Goal: Information Seeking & Learning: Find specific fact

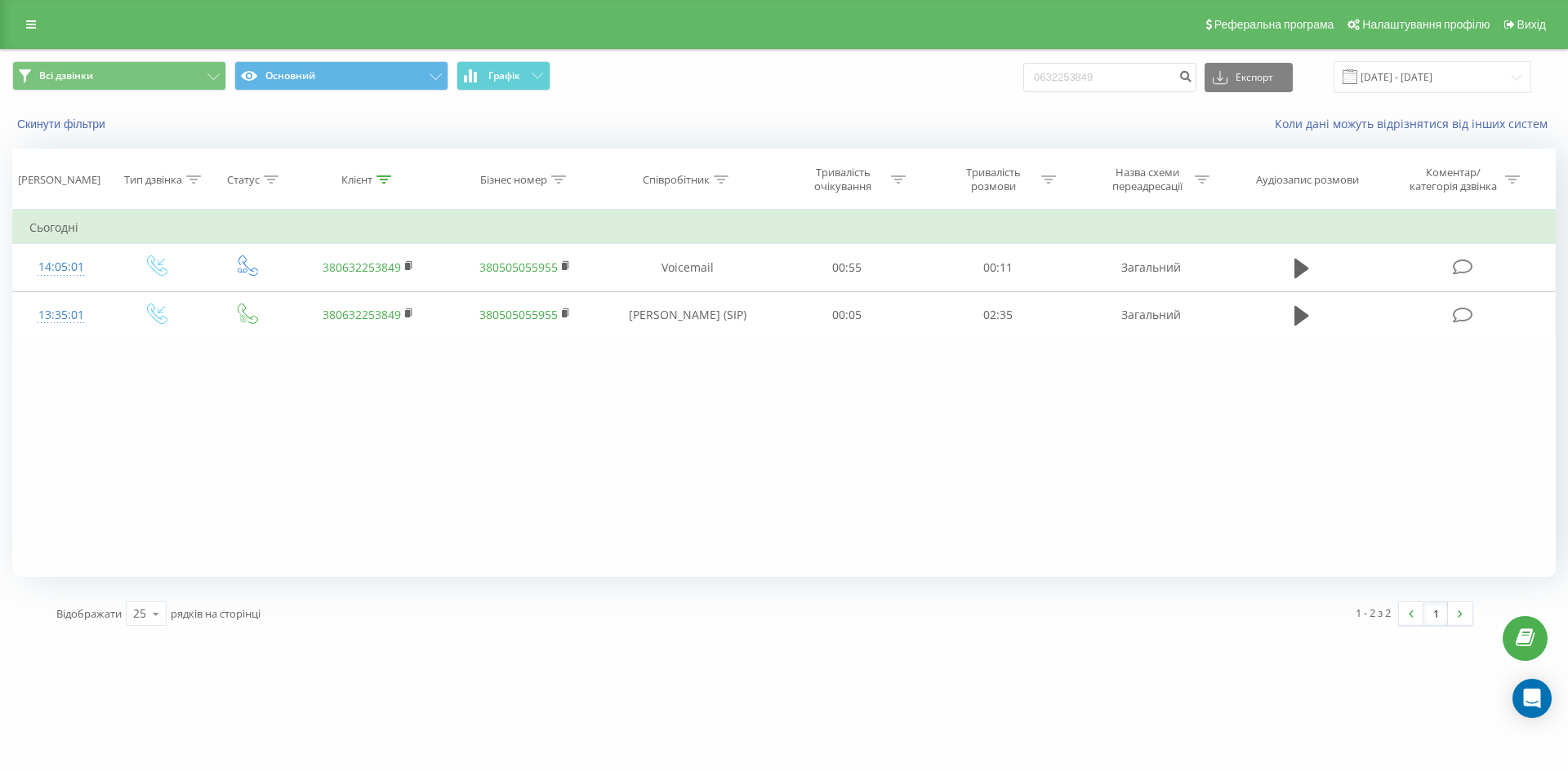
click at [35, 24] on icon at bounding box center [31, 24] width 10 height 11
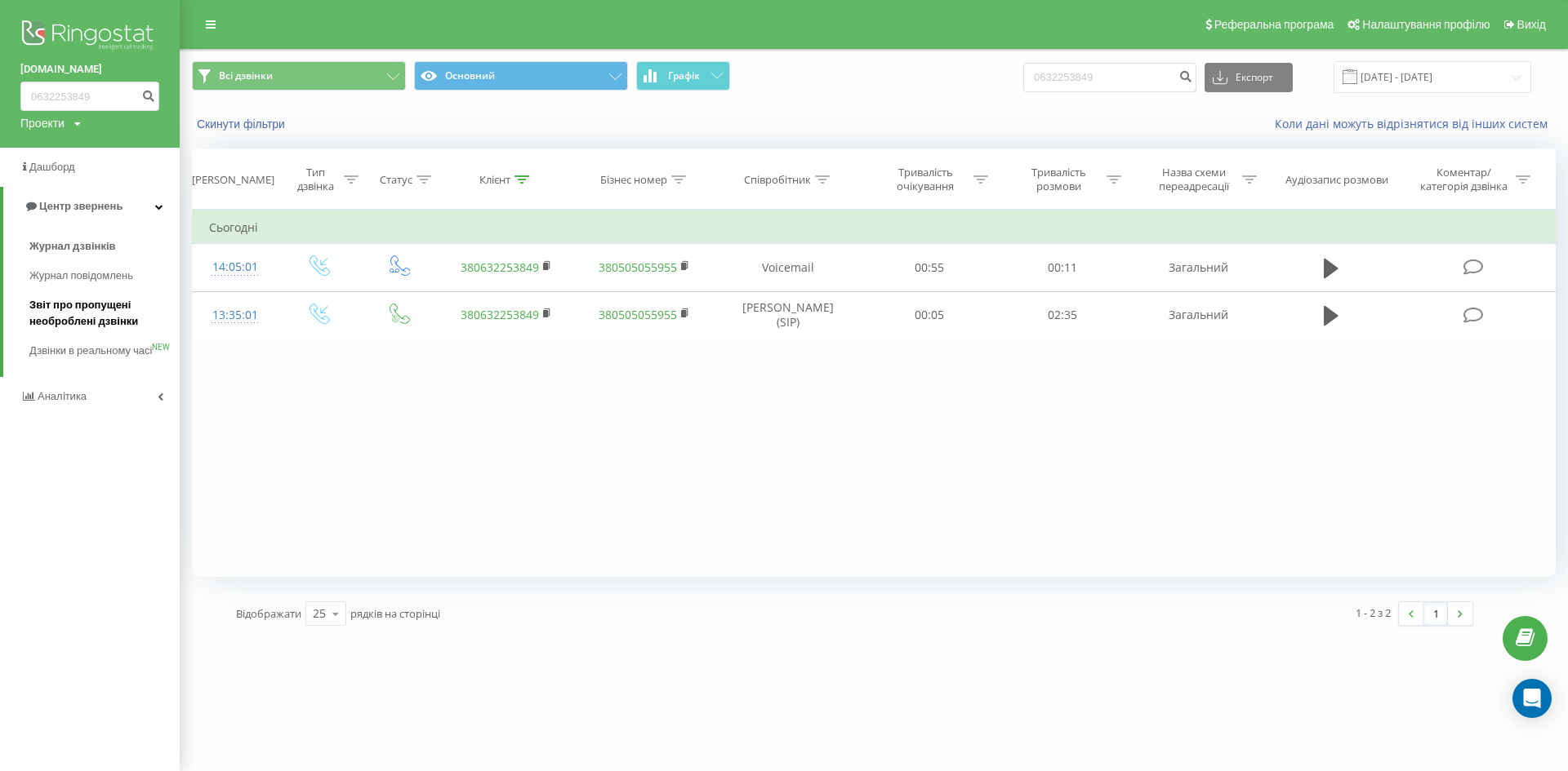
click at [82, 320] on span "Звіт про пропущені необроблені дзвінки" at bounding box center [100, 313] width 142 height 33
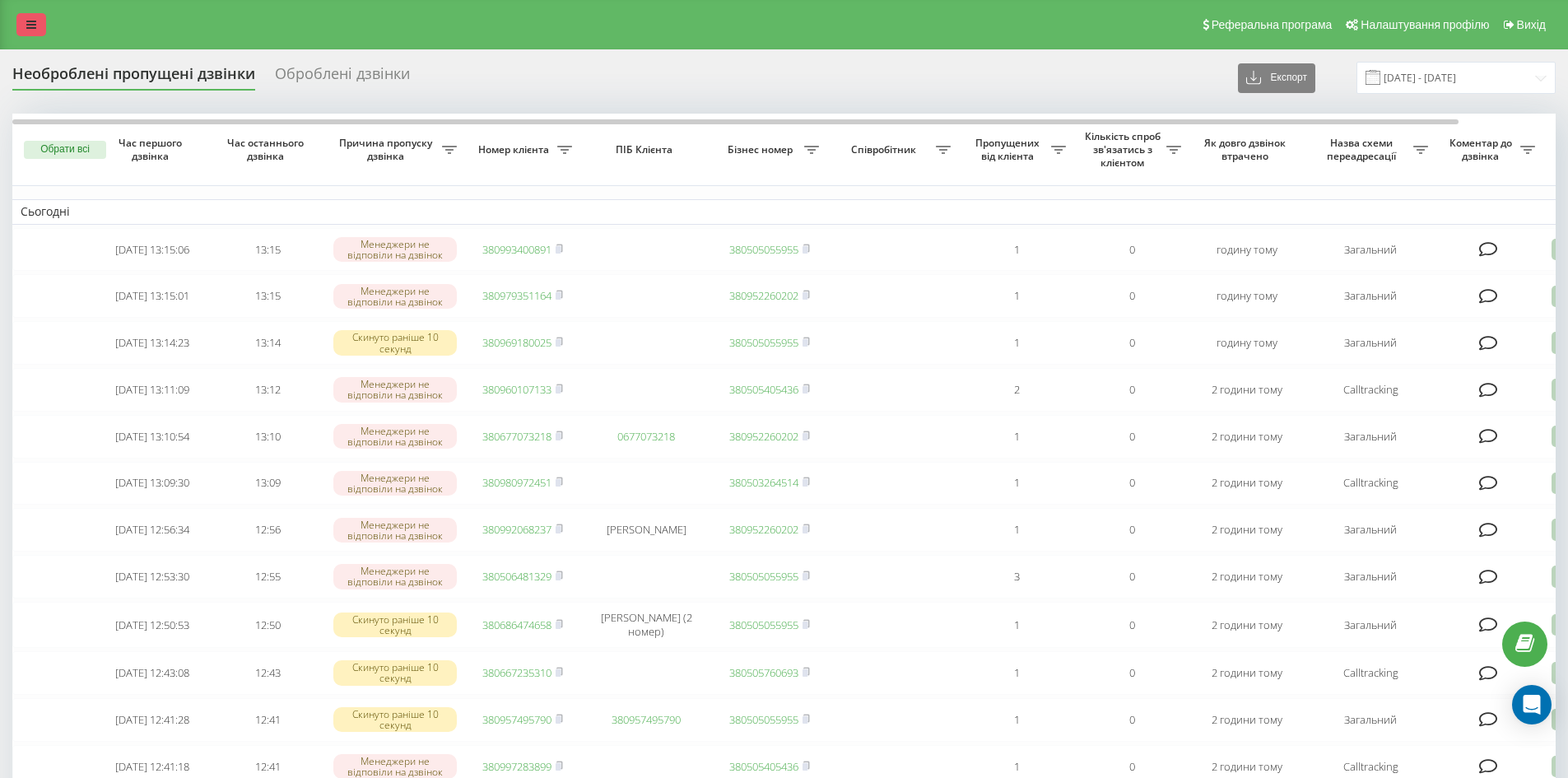
click at [33, 28] on icon at bounding box center [31, 24] width 10 height 11
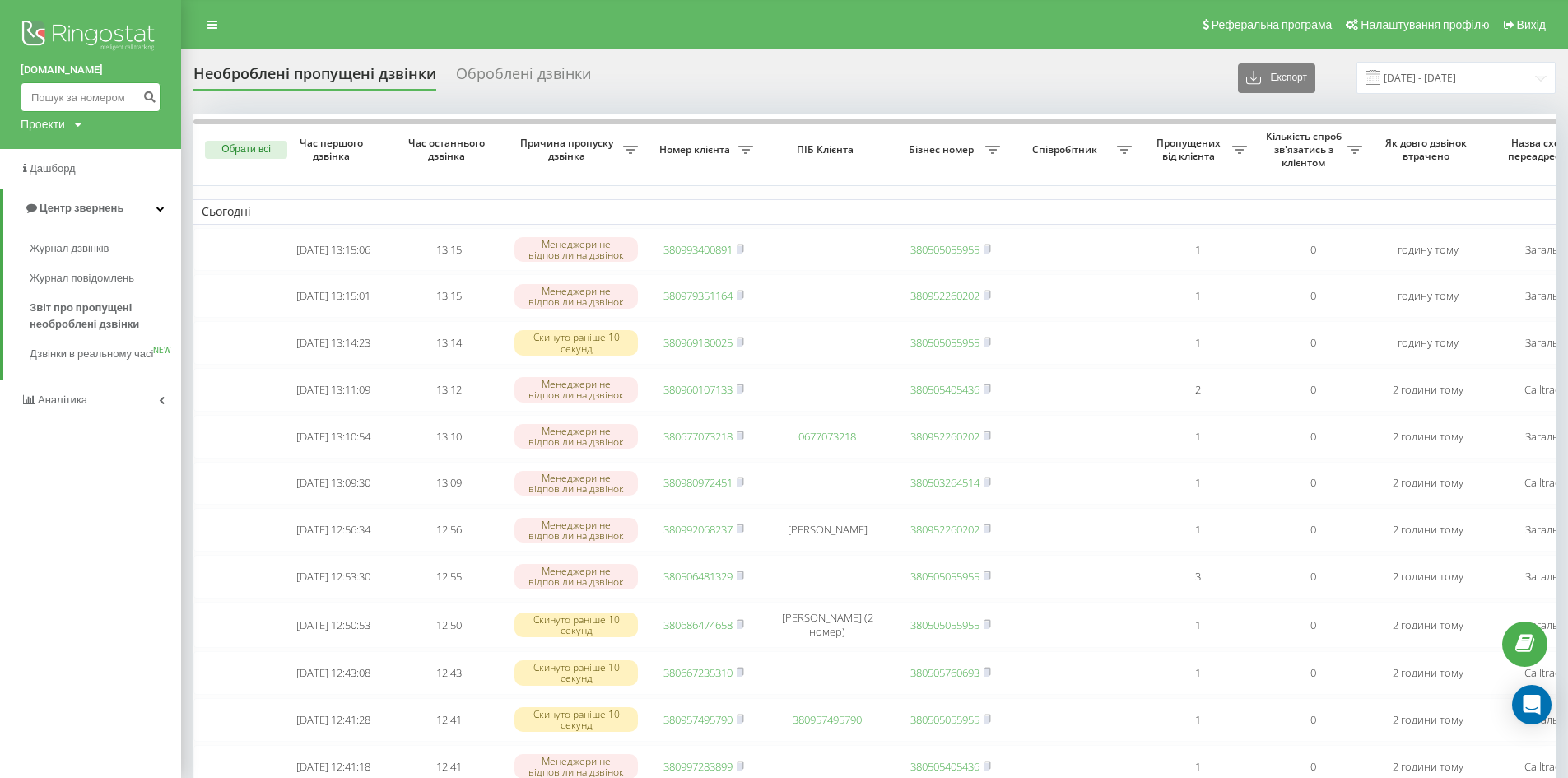
click at [53, 94] on input at bounding box center [90, 97] width 140 height 30
paste input "0954725072"
type input "0954725072"
click at [152, 96] on icon "submit" at bounding box center [149, 95] width 14 height 10
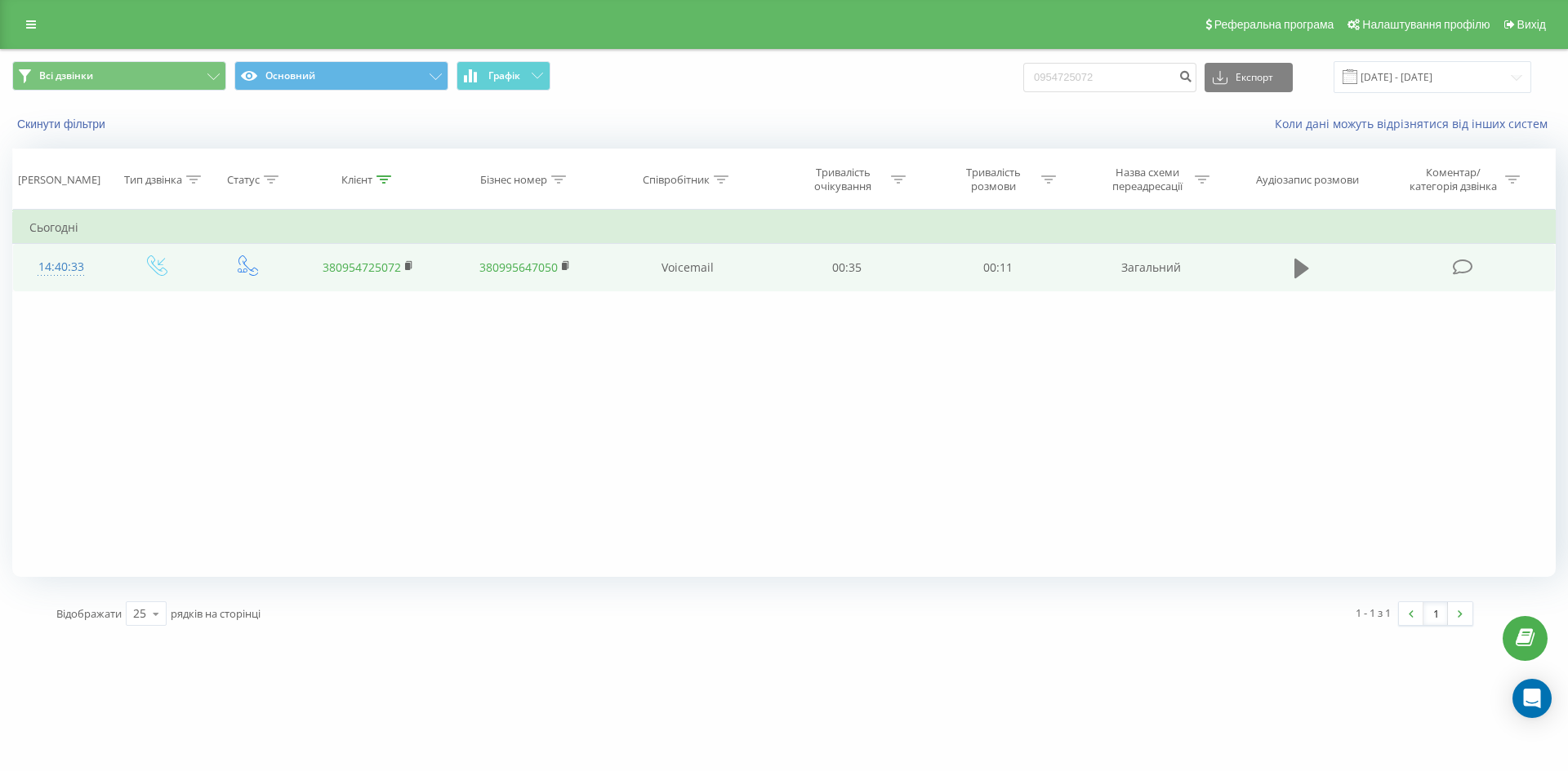
click at [1298, 264] on icon at bounding box center [1301, 268] width 15 height 20
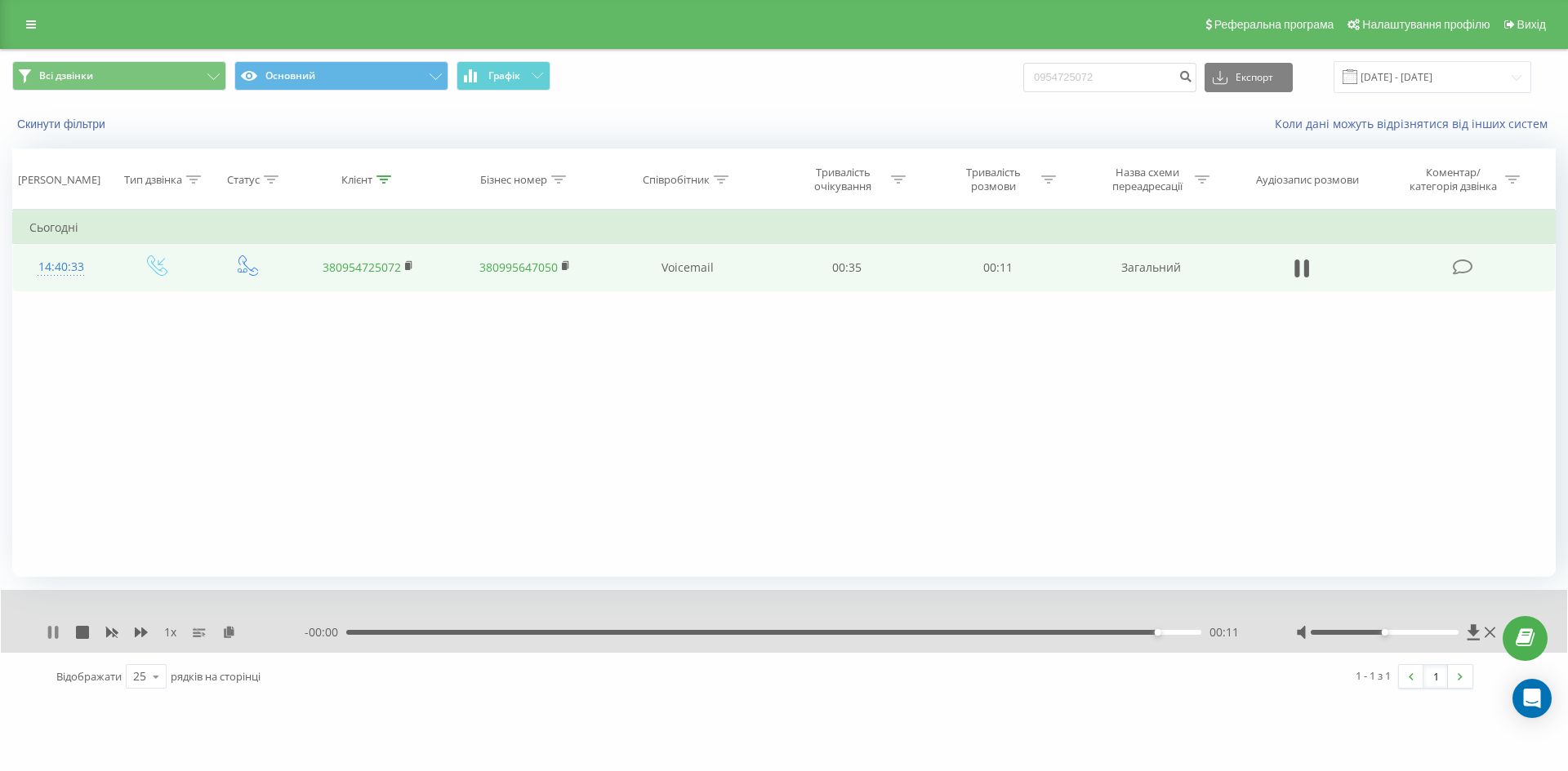
click at [52, 638] on icon at bounding box center [53, 633] width 13 height 13
